Goal: Task Accomplishment & Management: Manage account settings

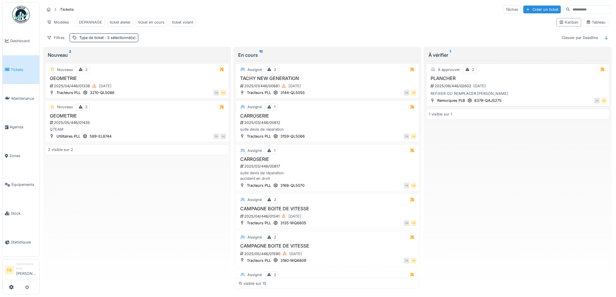
click at [514, 90] on div "2025/09/446/02602 [DATE]" at bounding box center [518, 85] width 177 height 7
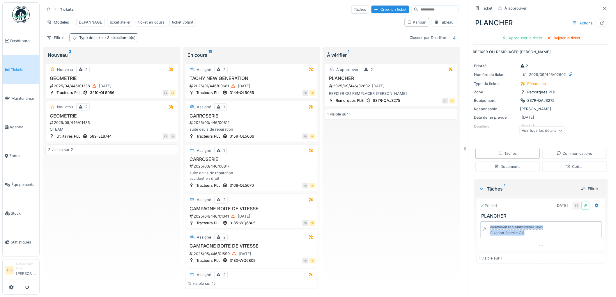
drag, startPoint x: 520, startPoint y: 234, endPoint x: 486, endPoint y: 228, distance: 33.7
click at [480, 226] on div "Commentaire de clôture [PERSON_NAME] Fixation échelle OK" at bounding box center [540, 229] width 121 height 17
click at [527, 235] on div "Fixation échelle OK" at bounding box center [516, 233] width 52 height 6
drag, startPoint x: 519, startPoint y: 234, endPoint x: 484, endPoint y: 229, distance: 35.9
click at [484, 229] on div "Commentaire de clôture [PERSON_NAME] Fixation échelle OK" at bounding box center [540, 229] width 121 height 17
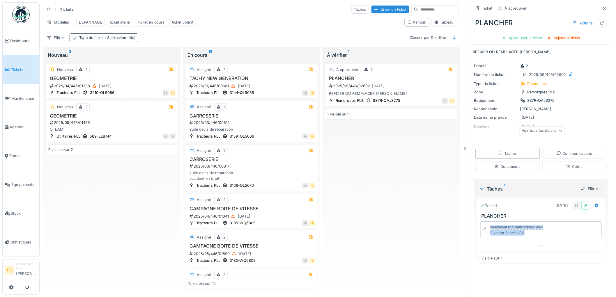
click at [502, 228] on div "Commentaire de clôture [PERSON_NAME]" at bounding box center [516, 228] width 52 height 4
drag, startPoint x: 520, startPoint y: 234, endPoint x: 482, endPoint y: 229, distance: 38.4
click at [482, 229] on div "Commentaire de clôture [PERSON_NAME] Fixation échelle OK" at bounding box center [540, 229] width 121 height 17
click at [505, 233] on div "Fixation échelle OK" at bounding box center [516, 233] width 52 height 6
click at [566, 169] on div "Coûts" at bounding box center [574, 167] width 16 height 6
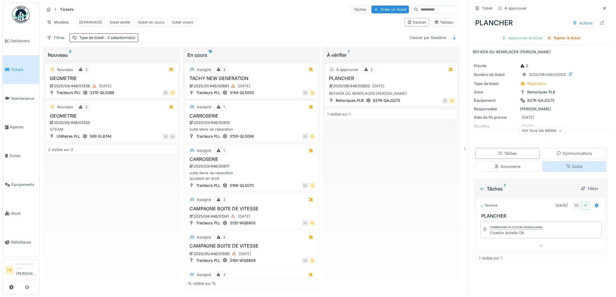
scroll to position [5, 0]
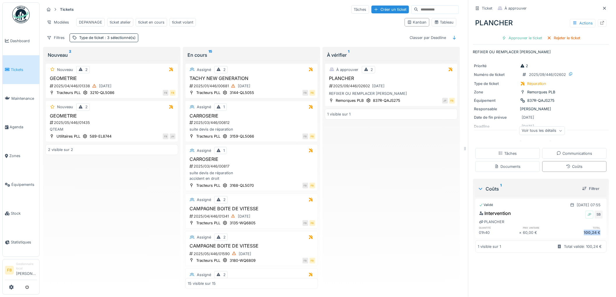
drag, startPoint x: 592, startPoint y: 228, endPoint x: 568, endPoint y: 231, distance: 23.4
click at [568, 231] on div "100,24 €" at bounding box center [583, 233] width 40 height 6
drag, startPoint x: 473, startPoint y: 229, endPoint x: 590, endPoint y: 229, distance: 117.0
click at [590, 229] on div "Intervention JP SB PLANCHER quantité prix unitaire total 01h40 × 60,00 € 100,24…" at bounding box center [540, 223] width 131 height 28
click at [523, 231] on div "60,00 €" at bounding box center [543, 233] width 40 height 6
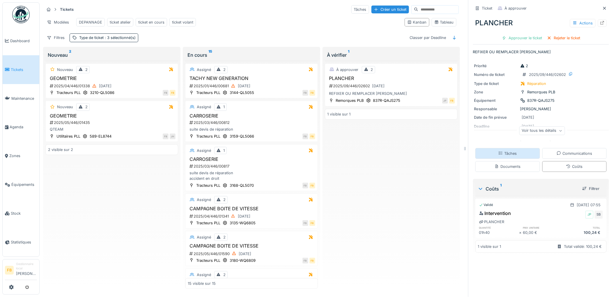
click at [499, 152] on icon at bounding box center [500, 153] width 3 height 3
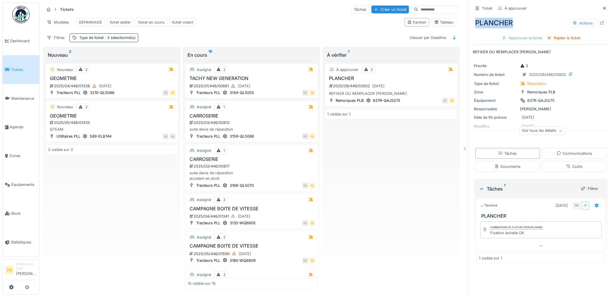
drag, startPoint x: 509, startPoint y: 18, endPoint x: 469, endPoint y: 18, distance: 39.3
click at [473, 18] on div "PLANCHER Actions" at bounding box center [541, 22] width 136 height 15
click at [483, 21] on div "PLANCHER Actions" at bounding box center [541, 22] width 136 height 15
click at [510, 19] on div "PLANCHER Actions" at bounding box center [541, 22] width 136 height 15
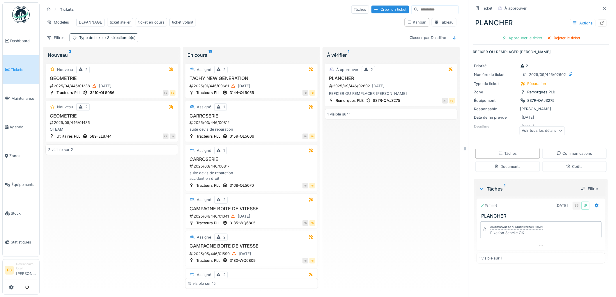
click at [34, 71] on span "Tickets" at bounding box center [24, 70] width 26 height 6
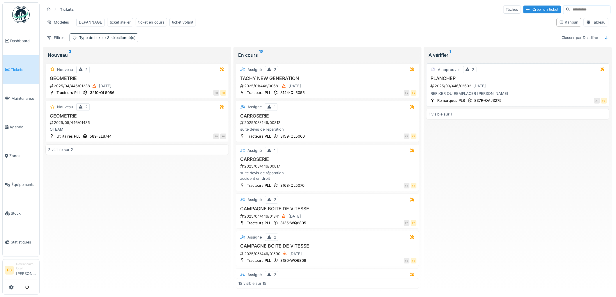
click at [515, 95] on div "PLANCHER 2025/09/446/02602 12/09/2025 REFIXER OU REMPLACER PLANCHER" at bounding box center [518, 86] width 178 height 21
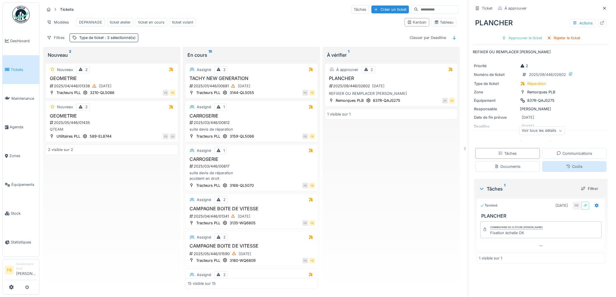
click at [570, 169] on div "Coûts" at bounding box center [574, 167] width 16 height 6
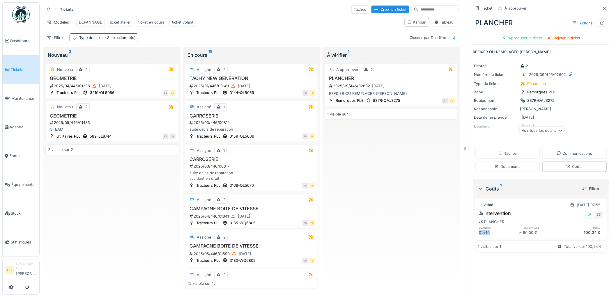
drag, startPoint x: 486, startPoint y: 229, endPoint x: 473, endPoint y: 230, distance: 13.1
click at [475, 230] on div "Intervention JP SB PLANCHER quantité prix unitaire total 01h40 × 60,00 € 100,24…" at bounding box center [540, 223] width 131 height 28
click at [481, 230] on div "01h40" at bounding box center [499, 233] width 40 height 6
drag, startPoint x: 507, startPoint y: 20, endPoint x: 471, endPoint y: 20, distance: 36.7
click at [473, 20] on div "PLANCHER Actions" at bounding box center [541, 22] width 136 height 15
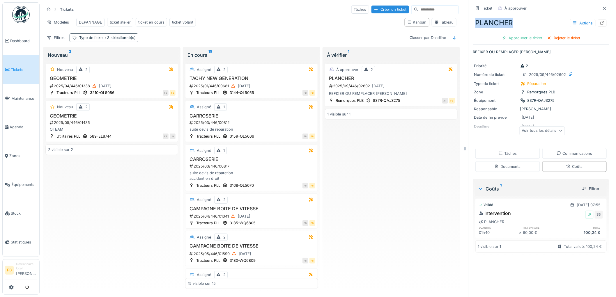
click at [483, 20] on div "PLANCHER Actions" at bounding box center [541, 22] width 136 height 15
drag, startPoint x: 508, startPoint y: 20, endPoint x: 468, endPoint y: 19, distance: 40.5
click at [473, 19] on div "PLANCHER Actions" at bounding box center [541, 22] width 136 height 15
click at [484, 18] on div "PLANCHER Actions" at bounding box center [541, 22] width 136 height 15
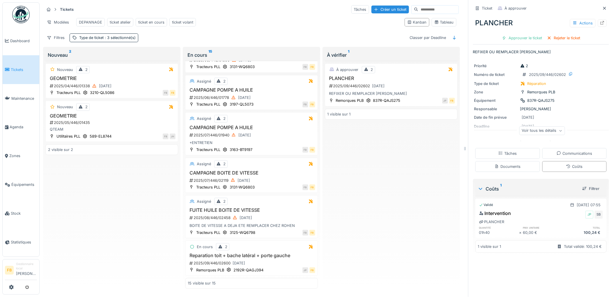
scroll to position [390, 0]
drag, startPoint x: 216, startPoint y: 278, endPoint x: 184, endPoint y: 280, distance: 31.5
click at [185, 280] on div "15 visible sur 15" at bounding box center [251, 283] width 133 height 11
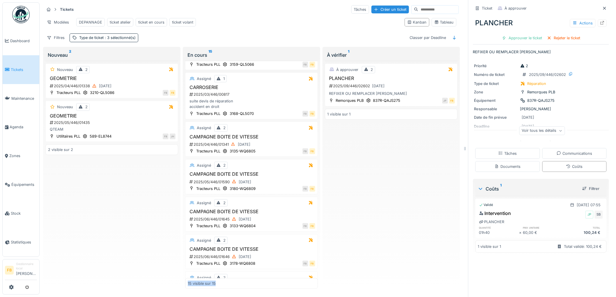
scroll to position [0, 0]
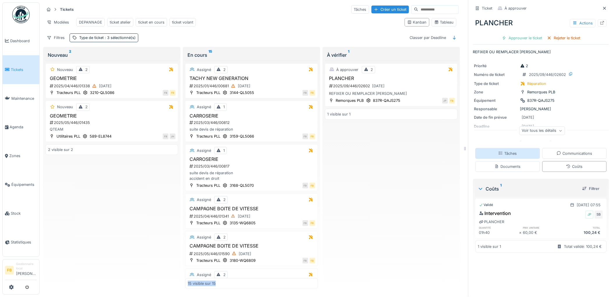
click at [507, 152] on div "Tâches" at bounding box center [507, 154] width 18 height 6
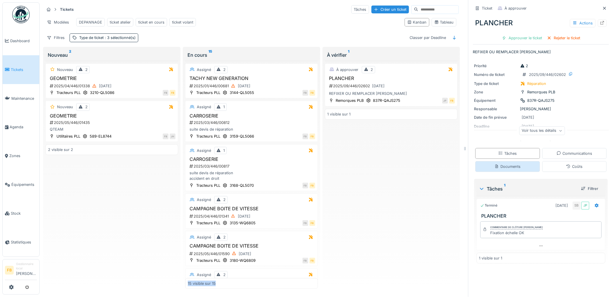
click at [510, 164] on div "Documents" at bounding box center [507, 167] width 26 height 6
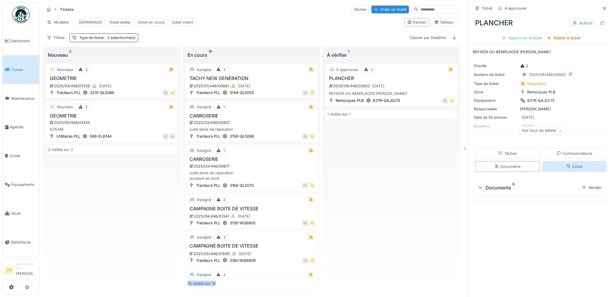
click at [552, 162] on div "Coûts" at bounding box center [574, 166] width 65 height 11
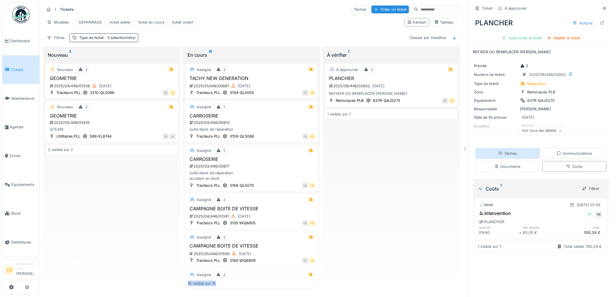
click at [507, 151] on div "Tâches" at bounding box center [507, 154] width 18 height 6
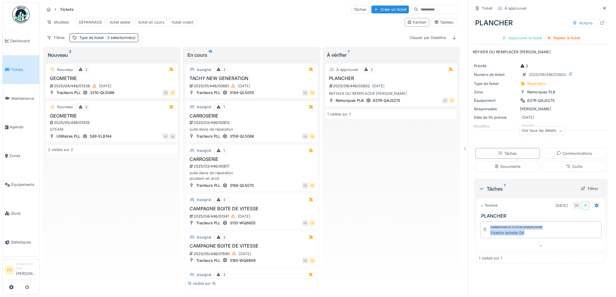
drag, startPoint x: 520, startPoint y: 229, endPoint x: 481, endPoint y: 219, distance: 40.2
click at [481, 221] on div "Commentaire de clôture [PERSON_NAME] Fixation échelle OK" at bounding box center [540, 229] width 121 height 17
click at [498, 226] on div "Commentaire de clôture [PERSON_NAME] Fixation échelle OK" at bounding box center [516, 230] width 52 height 12
click at [519, 230] on div "Fixation échelle OK" at bounding box center [516, 233] width 52 height 6
click at [557, 163] on div "Coûts" at bounding box center [574, 166] width 65 height 11
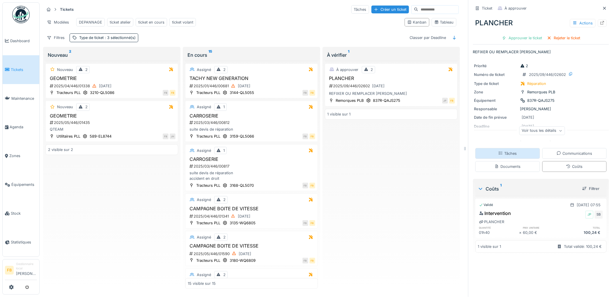
click at [503, 155] on div "Tâches" at bounding box center [507, 154] width 18 height 6
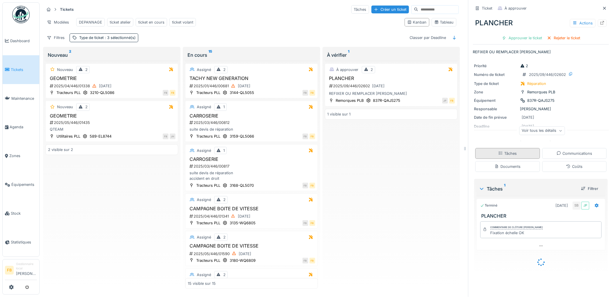
scroll to position [5, 0]
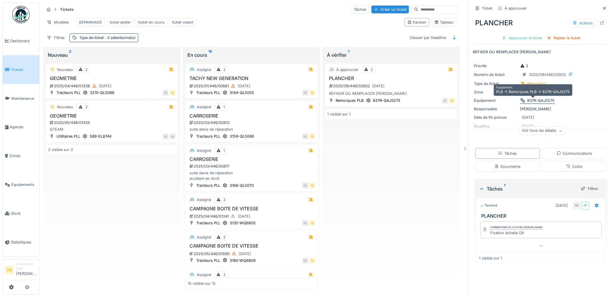
drag, startPoint x: 552, startPoint y: 97, endPoint x: 517, endPoint y: 96, distance: 34.9
click at [517, 98] on div "Équipement 837R-QAJS275" at bounding box center [541, 101] width 134 height 6
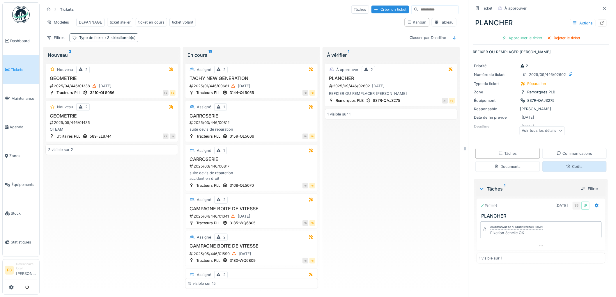
click at [551, 162] on div "Coûts" at bounding box center [574, 166] width 65 height 11
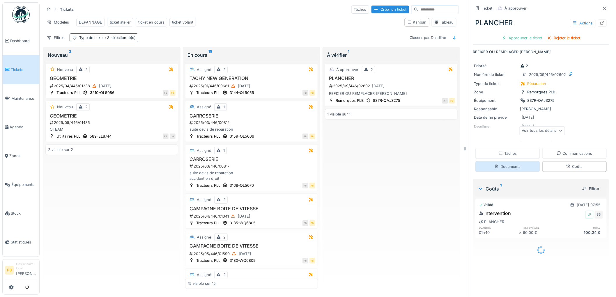
click at [510, 164] on div "Documents" at bounding box center [507, 167] width 26 height 6
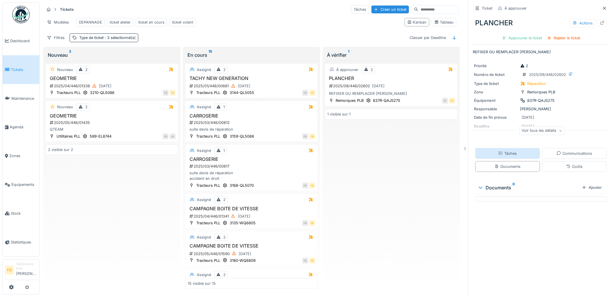
click at [504, 148] on div "Tâches" at bounding box center [507, 153] width 65 height 11
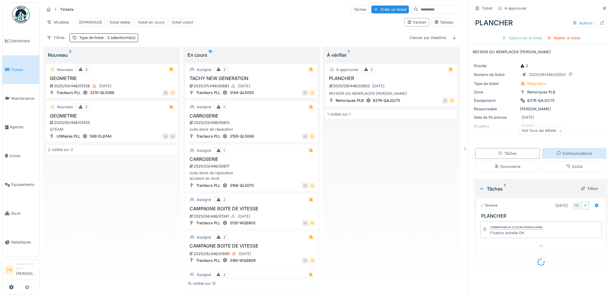
click at [563, 151] on div "Communications" at bounding box center [574, 154] width 36 height 6
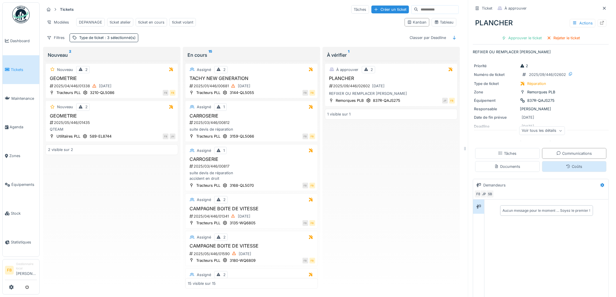
click at [567, 164] on div "Coûts" at bounding box center [574, 167] width 16 height 6
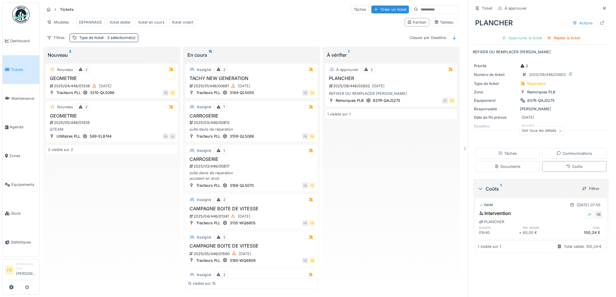
click at [563, 155] on div "Tâches Communications Documents Coûts" at bounding box center [541, 160] width 136 height 29
click at [564, 151] on div "Communications" at bounding box center [574, 154] width 36 height 6
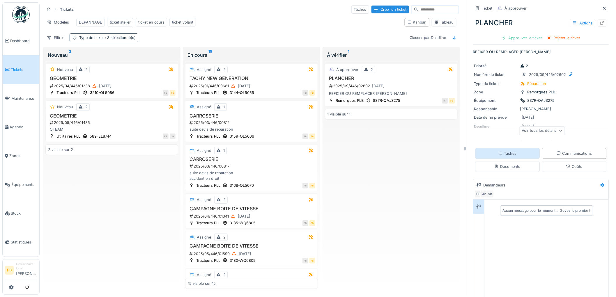
click at [515, 152] on div "Tâches" at bounding box center [507, 153] width 65 height 11
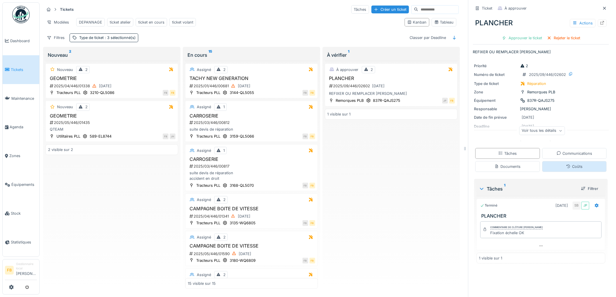
click at [551, 162] on div "Coûts" at bounding box center [574, 166] width 65 height 11
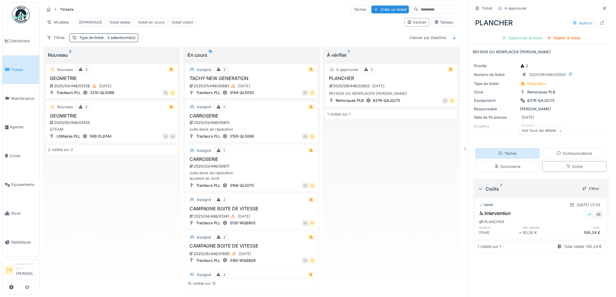
click at [516, 150] on div "Tâches" at bounding box center [507, 153] width 65 height 11
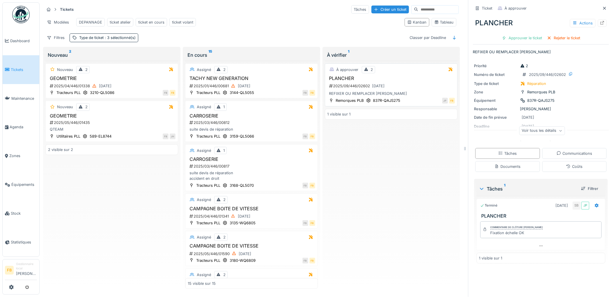
click at [352, 85] on div "2025/09/446/02602 [DATE]" at bounding box center [392, 85] width 126 height 7
click at [519, 35] on div "Approuver le ticket" at bounding box center [521, 38] width 45 height 8
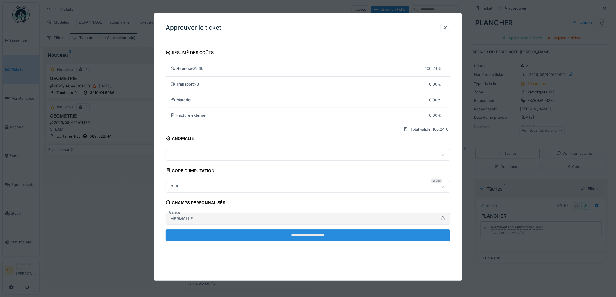
click at [293, 237] on input "**********" at bounding box center [308, 235] width 285 height 12
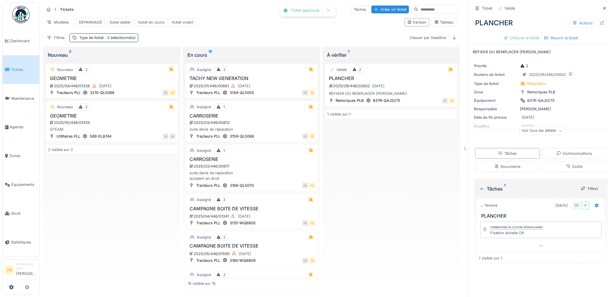
click at [507, 36] on div "Clôturer le ticket" at bounding box center [521, 38] width 40 height 8
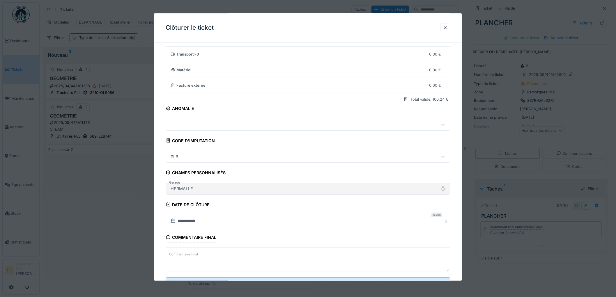
scroll to position [56, 0]
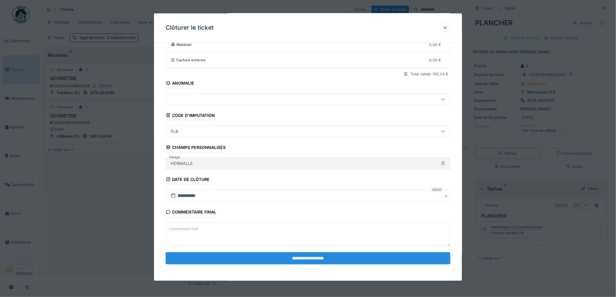
click at [255, 260] on input "**********" at bounding box center [308, 258] width 285 height 12
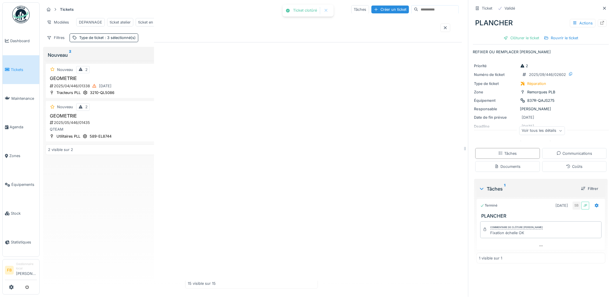
scroll to position [0, 0]
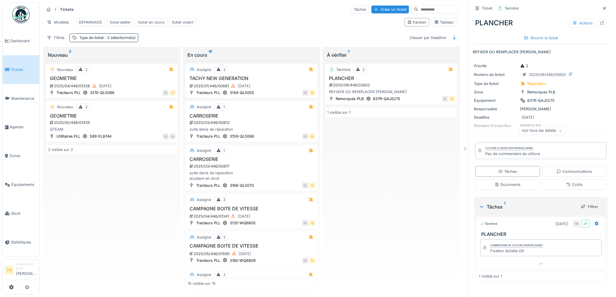
click at [11, 67] on span "Tickets" at bounding box center [24, 70] width 26 height 6
